Goal: Information Seeking & Learning: Learn about a topic

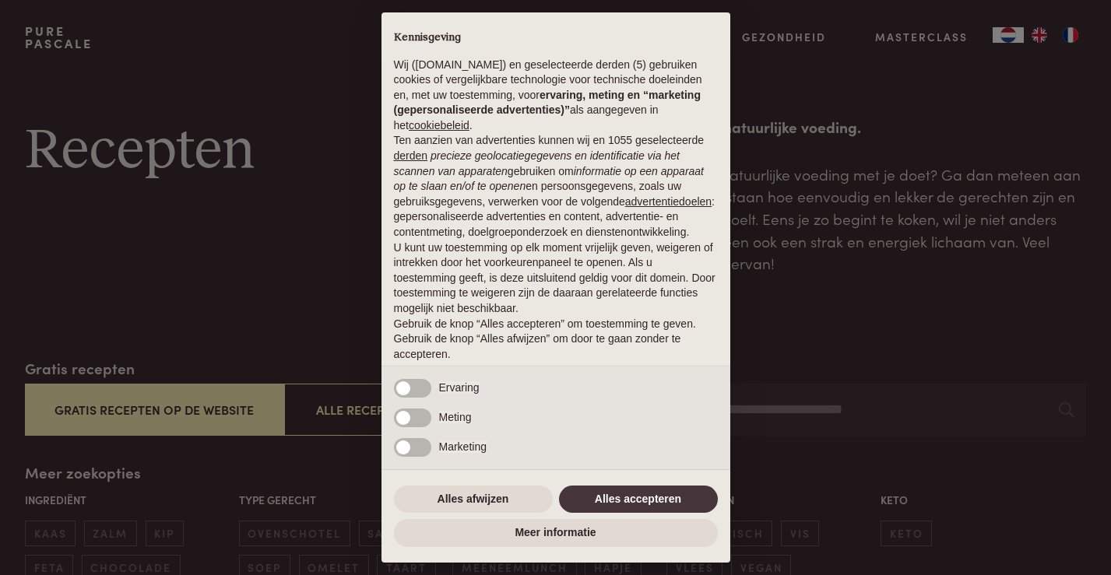
scroll to position [24, 0]
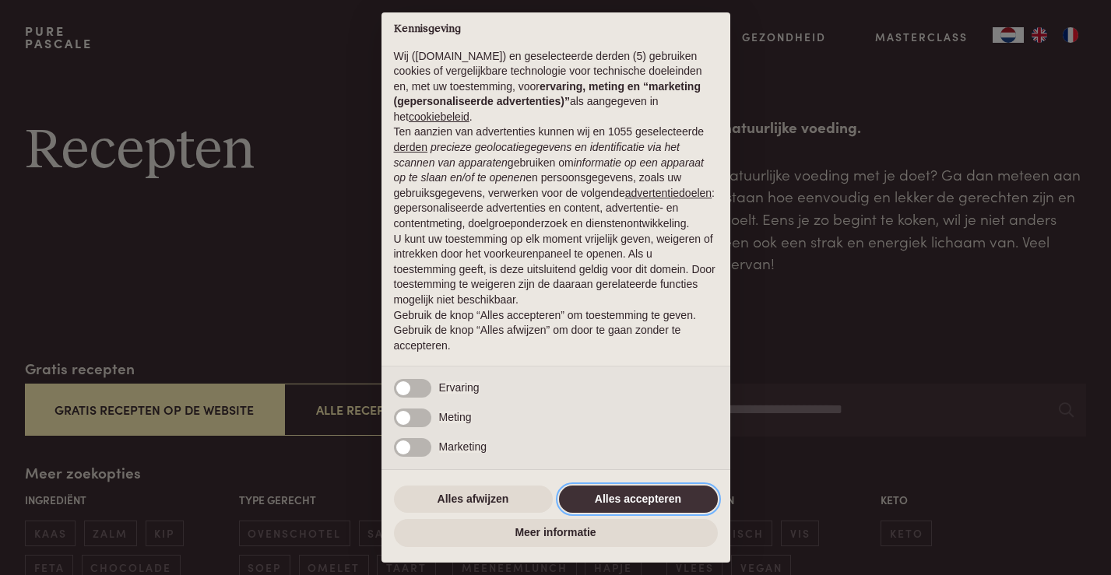
click at [648, 497] on button "Alles accepteren" at bounding box center [638, 500] width 159 height 28
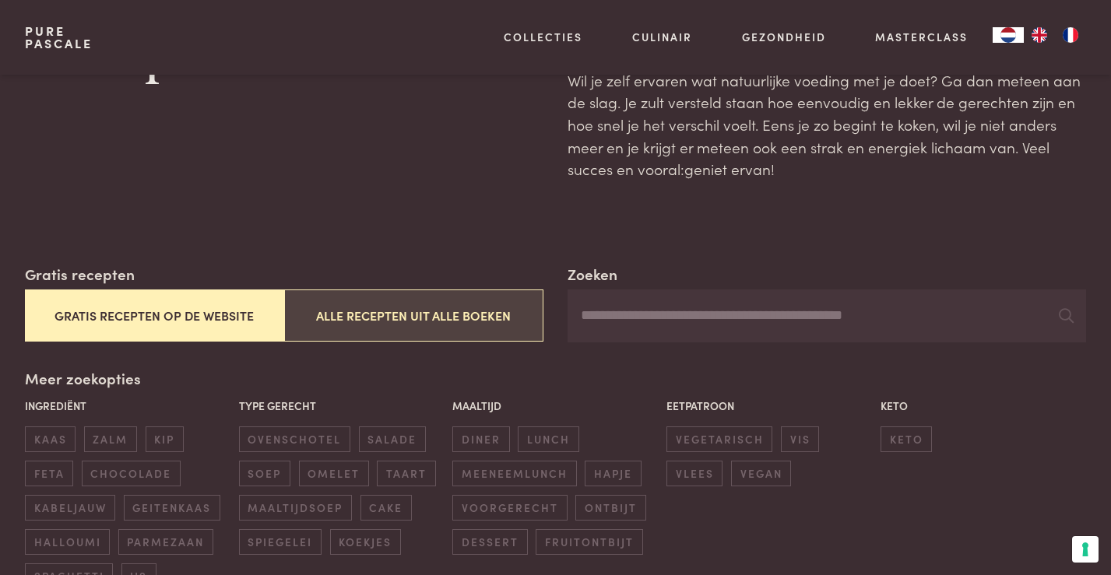
scroll to position [100, 0]
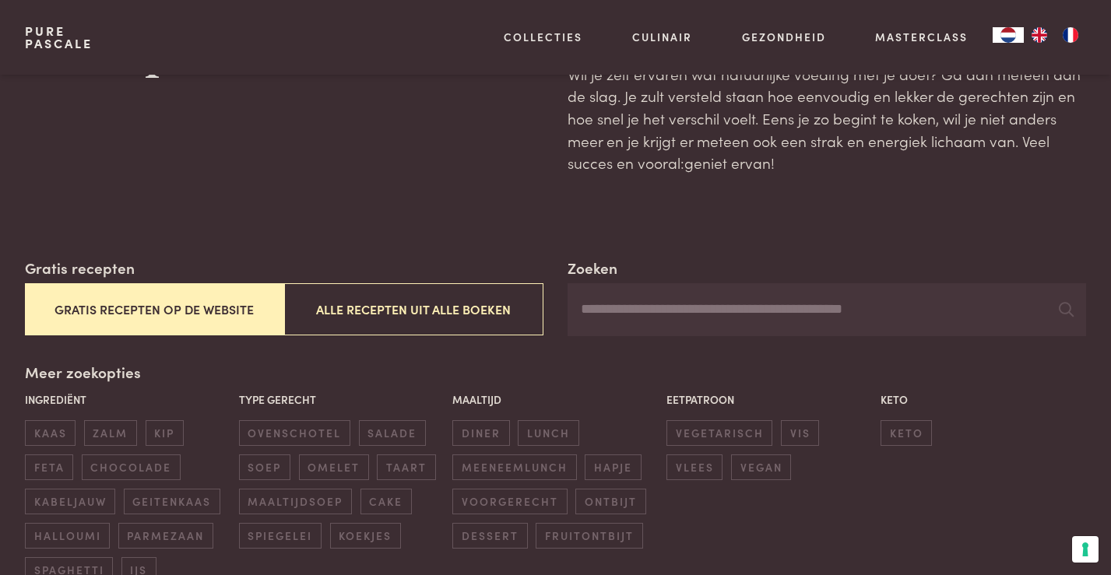
click at [161, 318] on button "Gratis recepten op de website" at bounding box center [154, 309] width 259 height 52
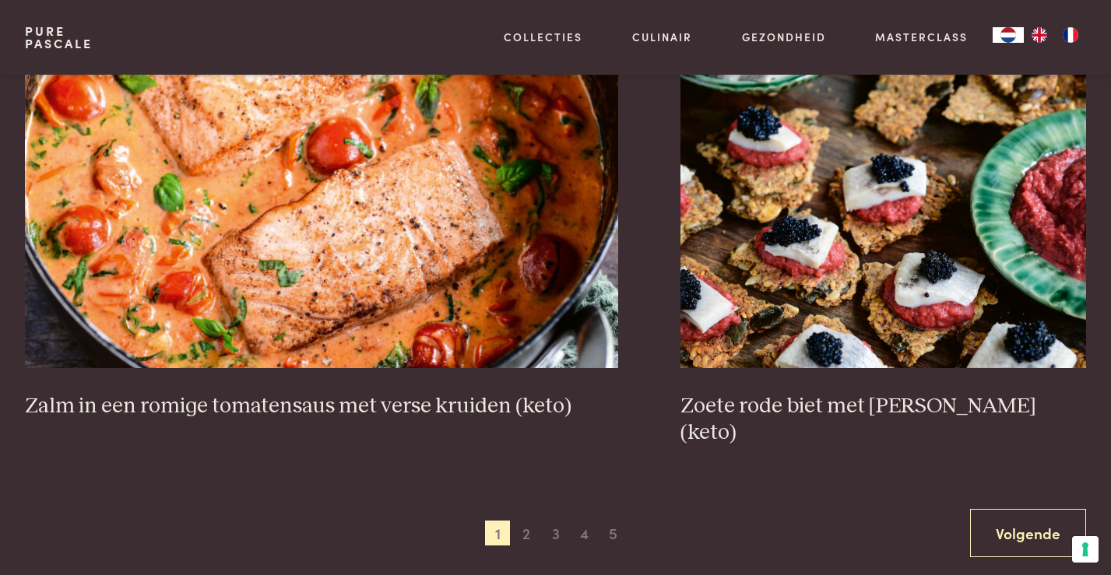
scroll to position [2877, 0]
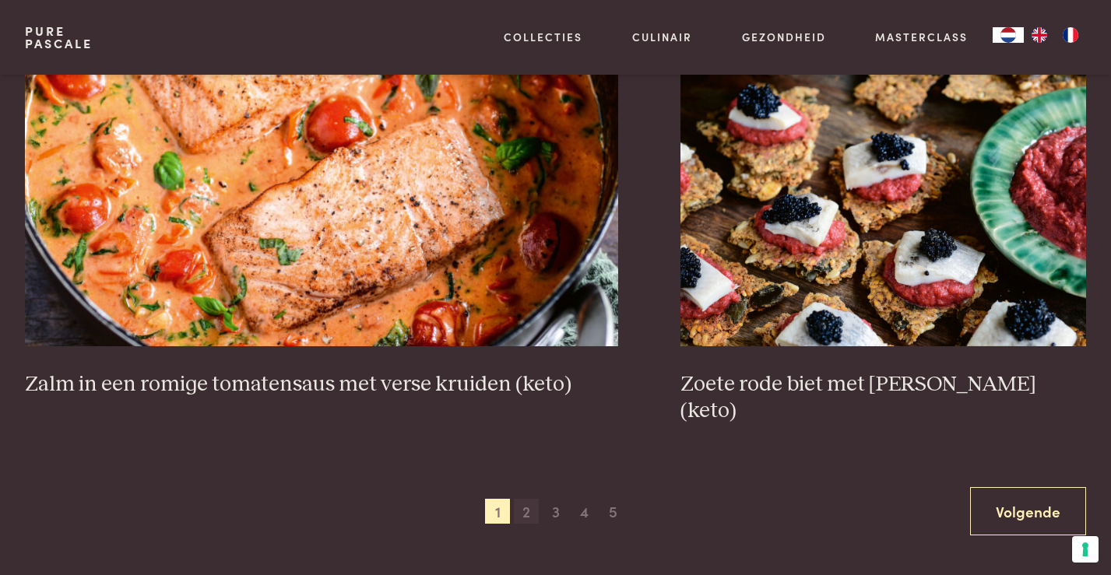
click at [526, 499] on span "2" at bounding box center [526, 511] width 25 height 25
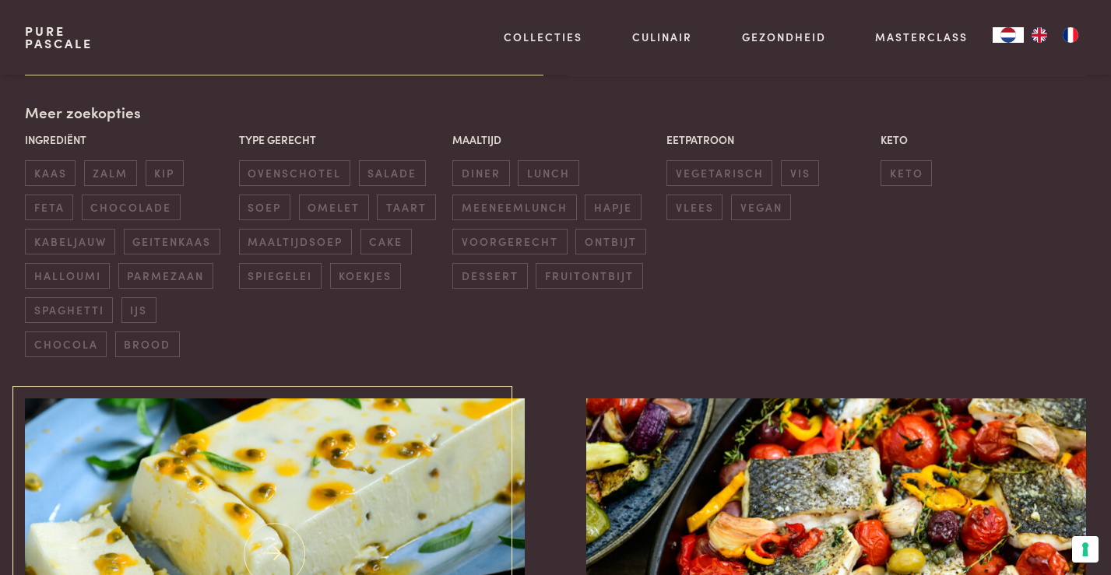
scroll to position [357, 0]
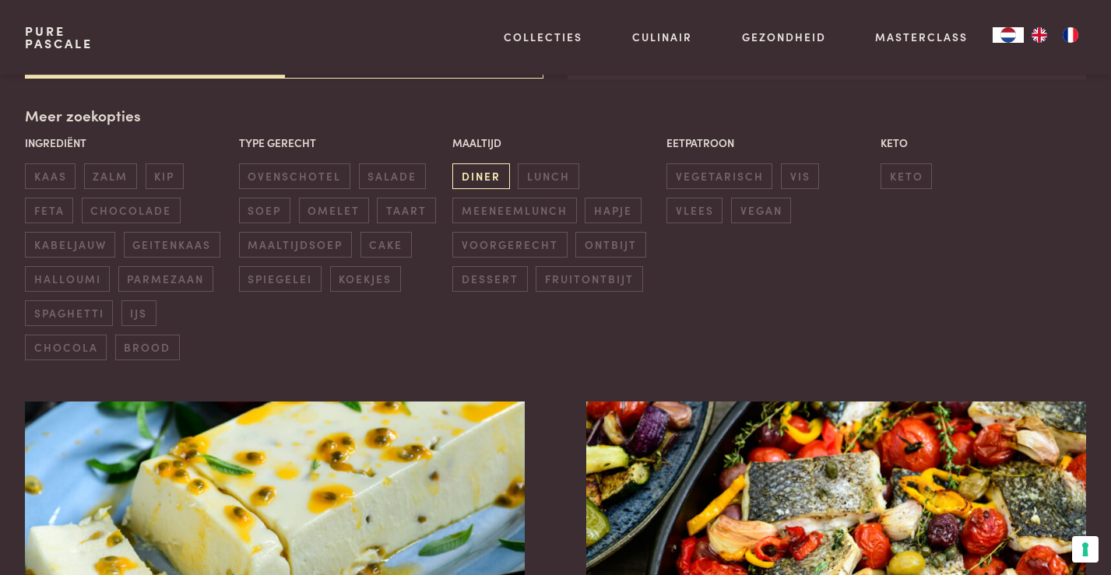
click at [487, 178] on span "diner" at bounding box center [480, 177] width 57 height 26
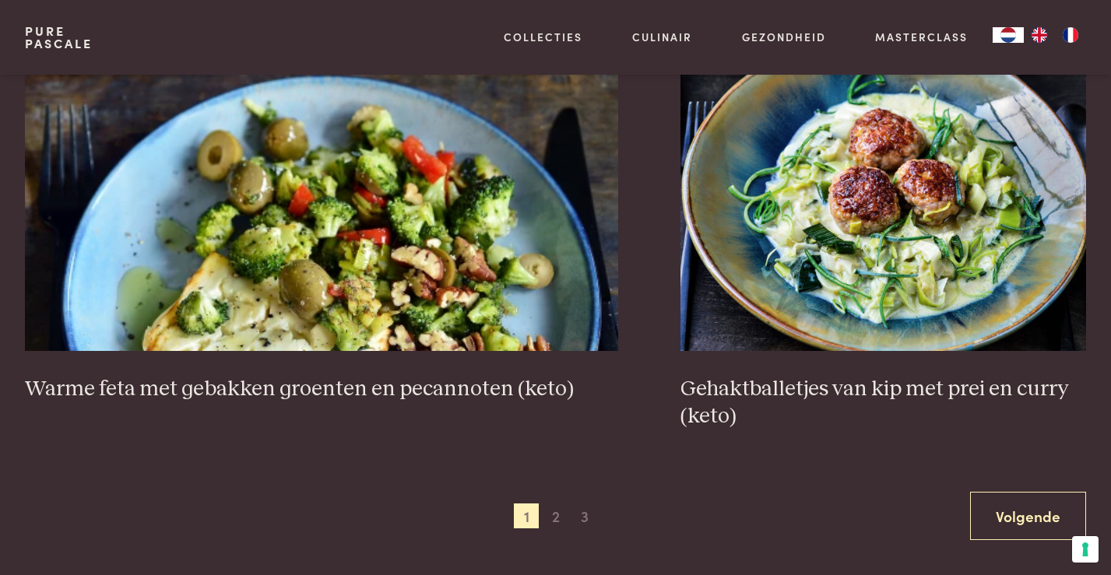
scroll to position [2922, 0]
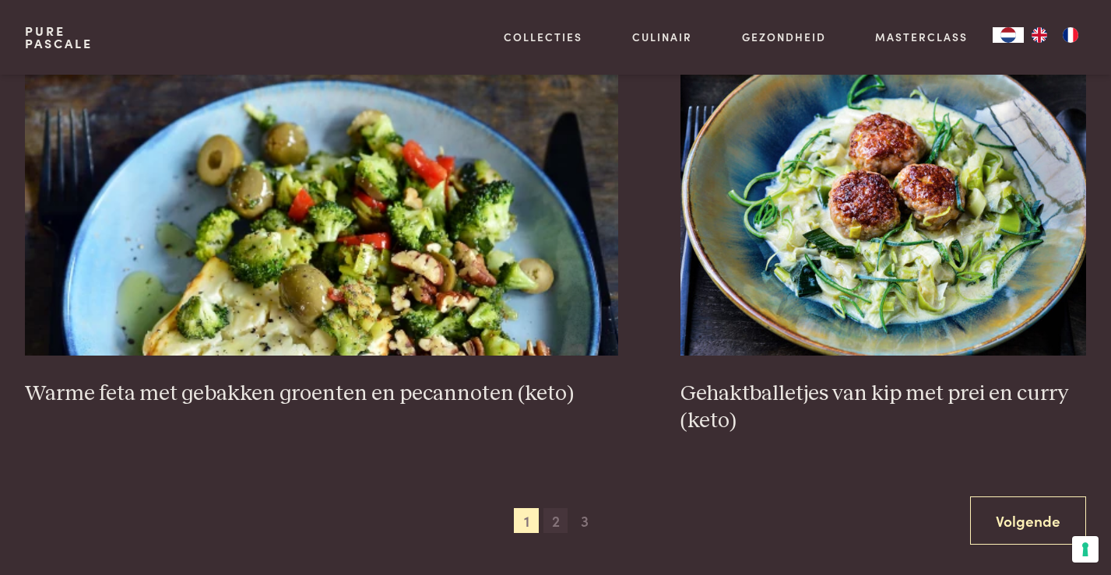
click at [553, 509] on span "2" at bounding box center [556, 521] width 25 height 25
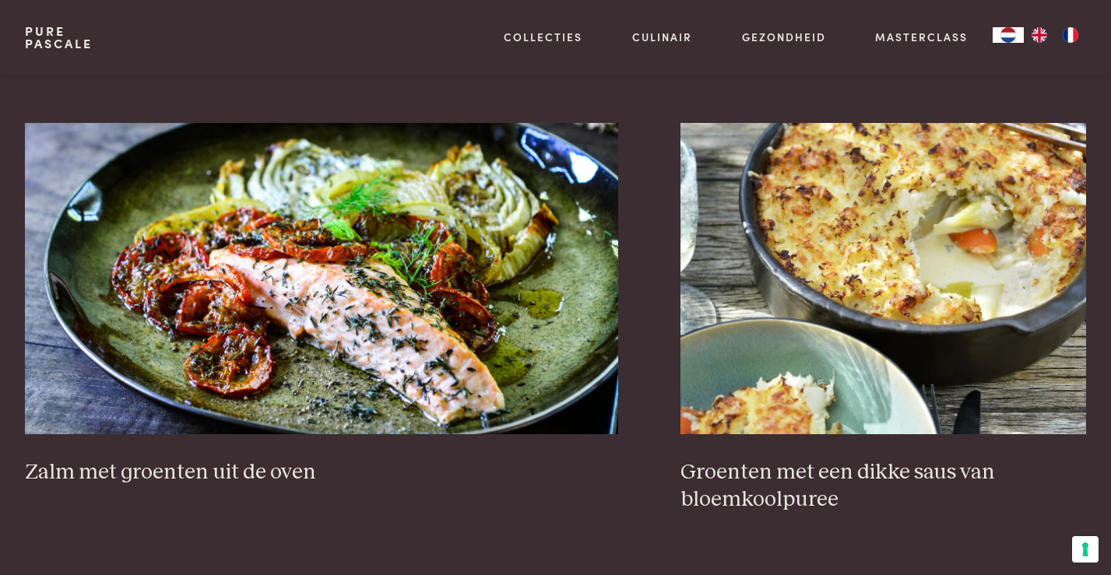
scroll to position [1500, 0]
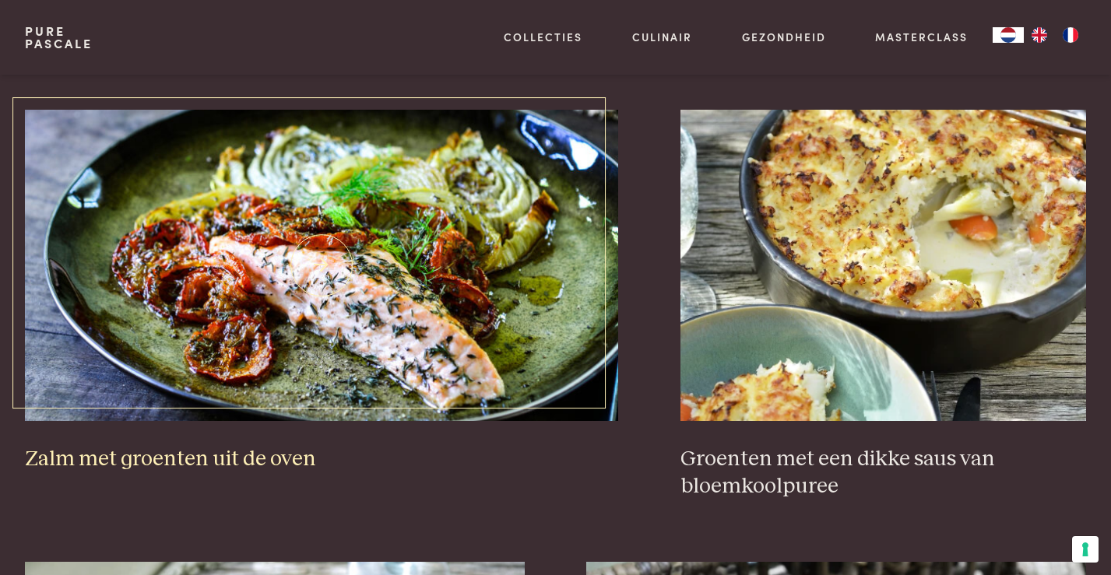
click at [480, 340] on img at bounding box center [321, 265] width 593 height 311
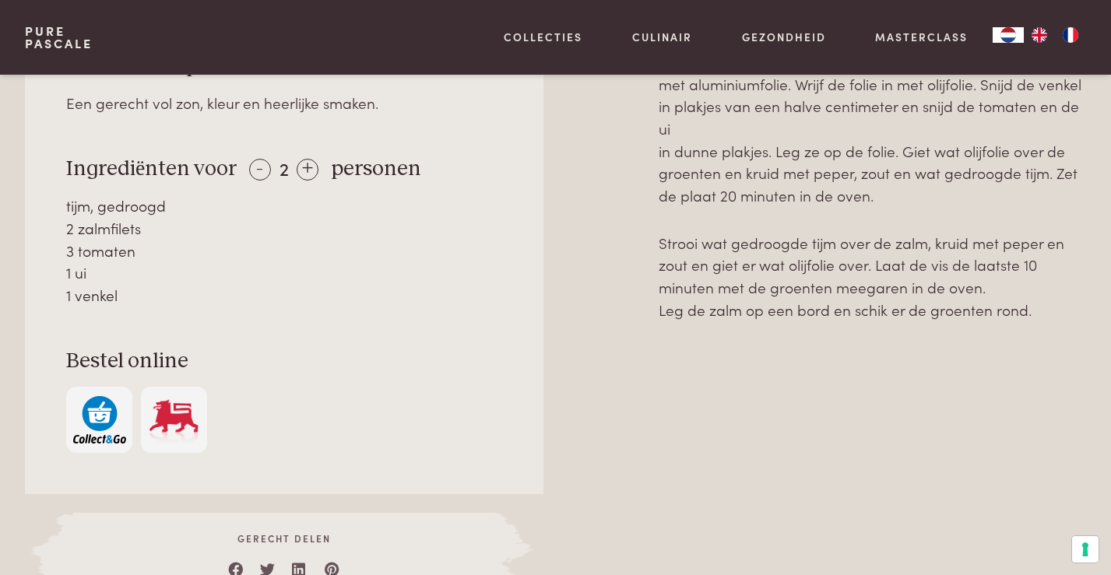
scroll to position [734, 0]
